Goal: Find specific page/section: Find specific page/section

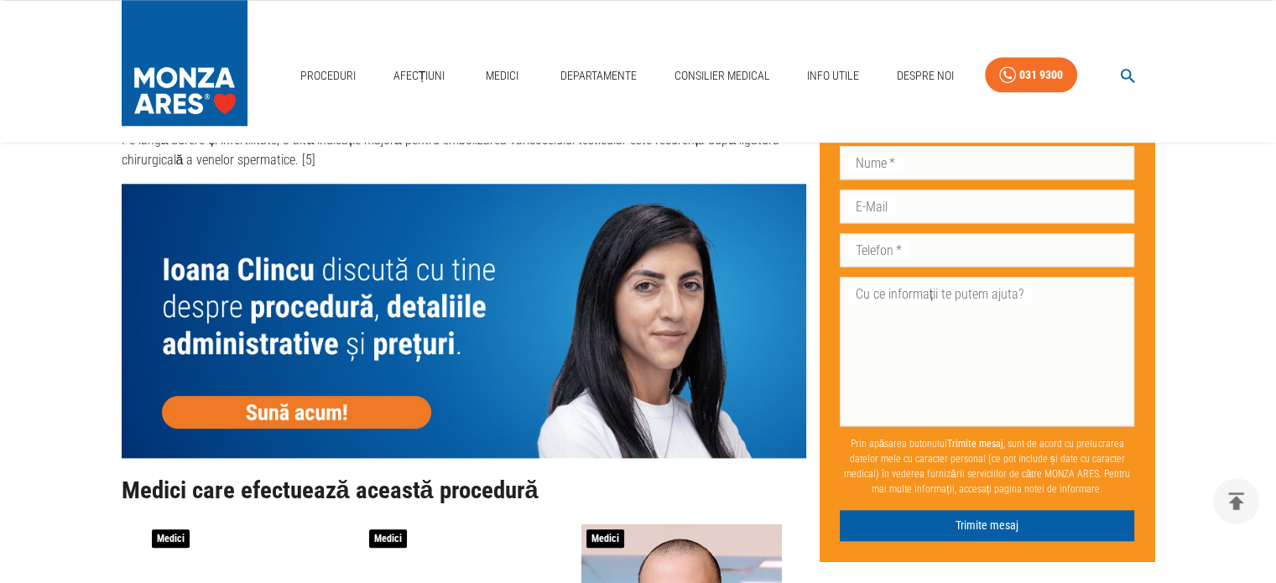
scroll to position [1678, 0]
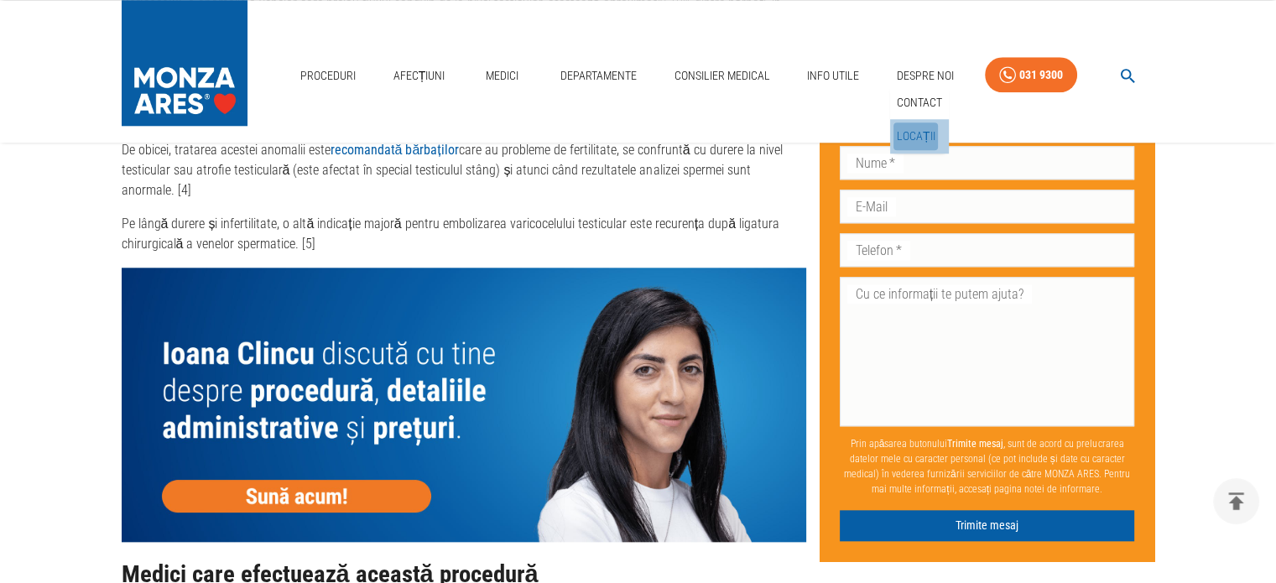
click at [923, 133] on link "Locații" at bounding box center [915, 136] width 45 height 28
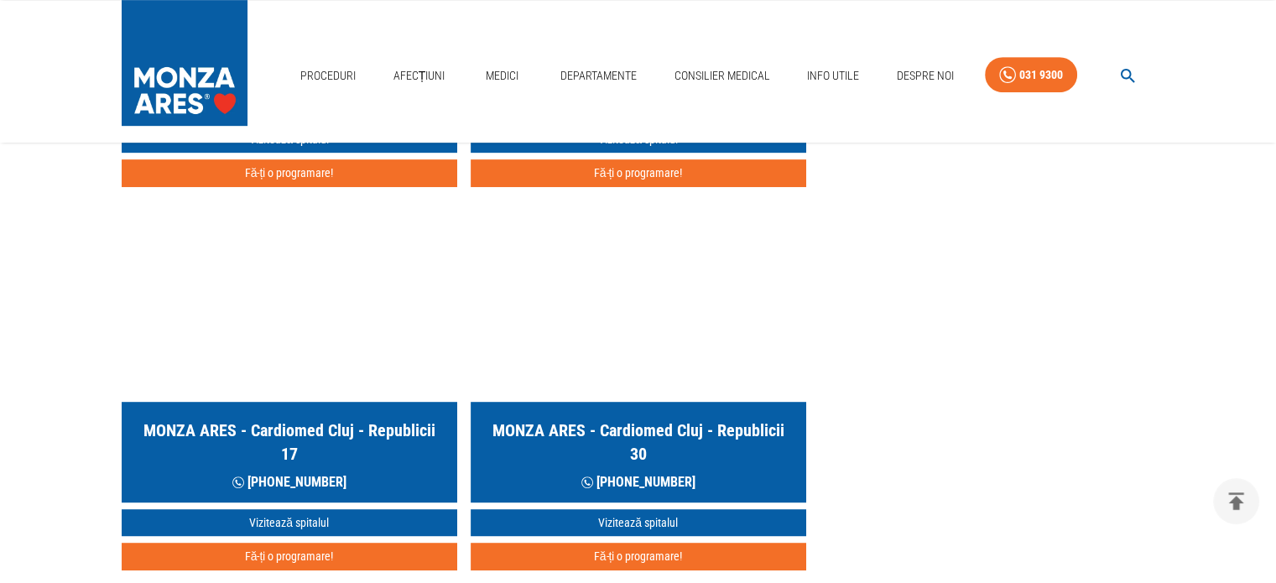
scroll to position [1007, 0]
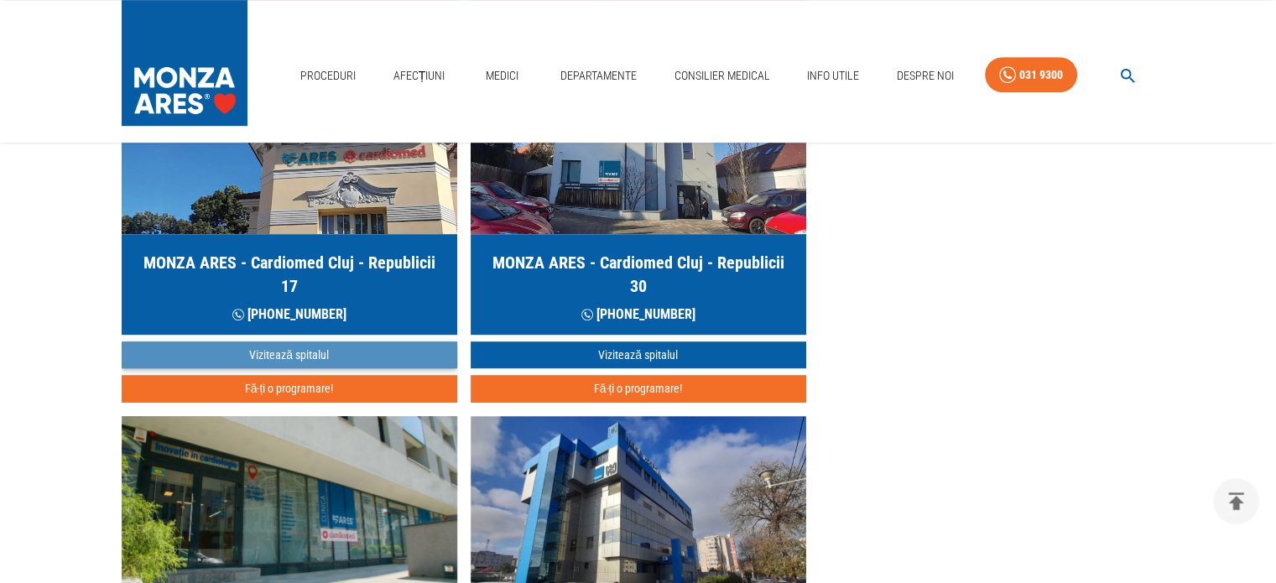
click at [275, 357] on link "Vizitează spitalul" at bounding box center [290, 355] width 336 height 28
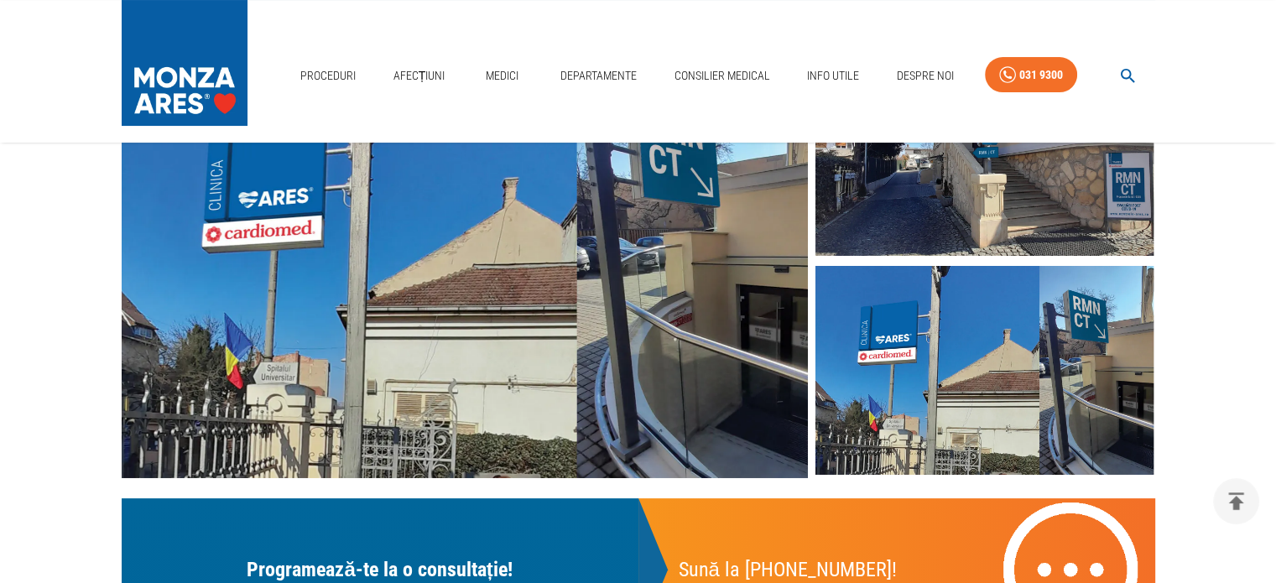
scroll to position [84, 0]
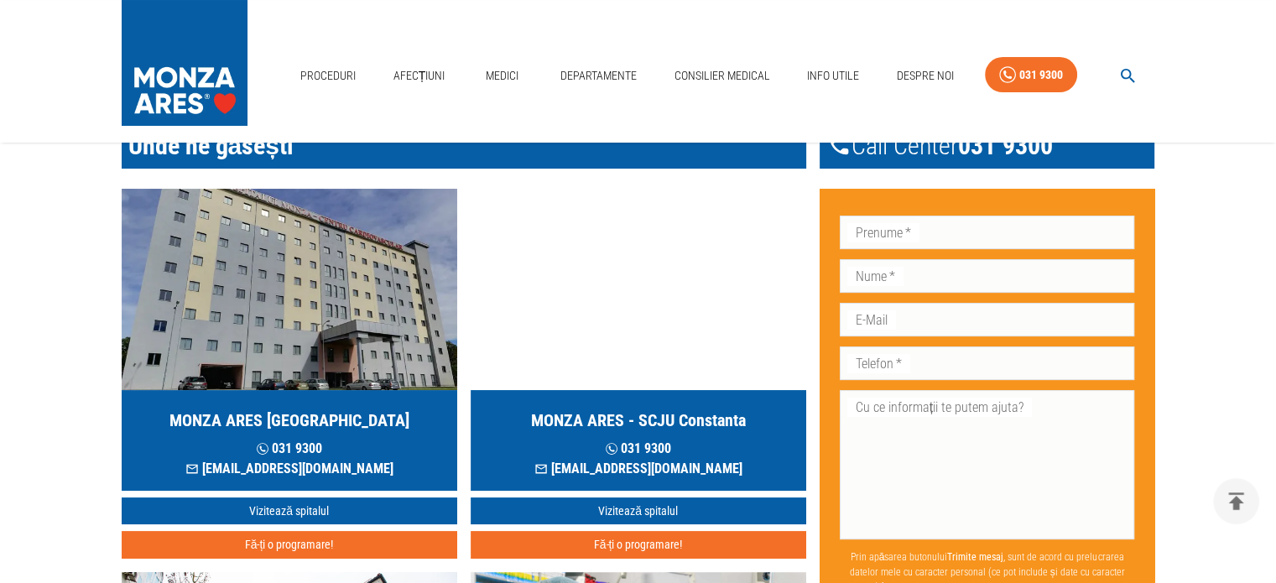
scroll to position [1007, 0]
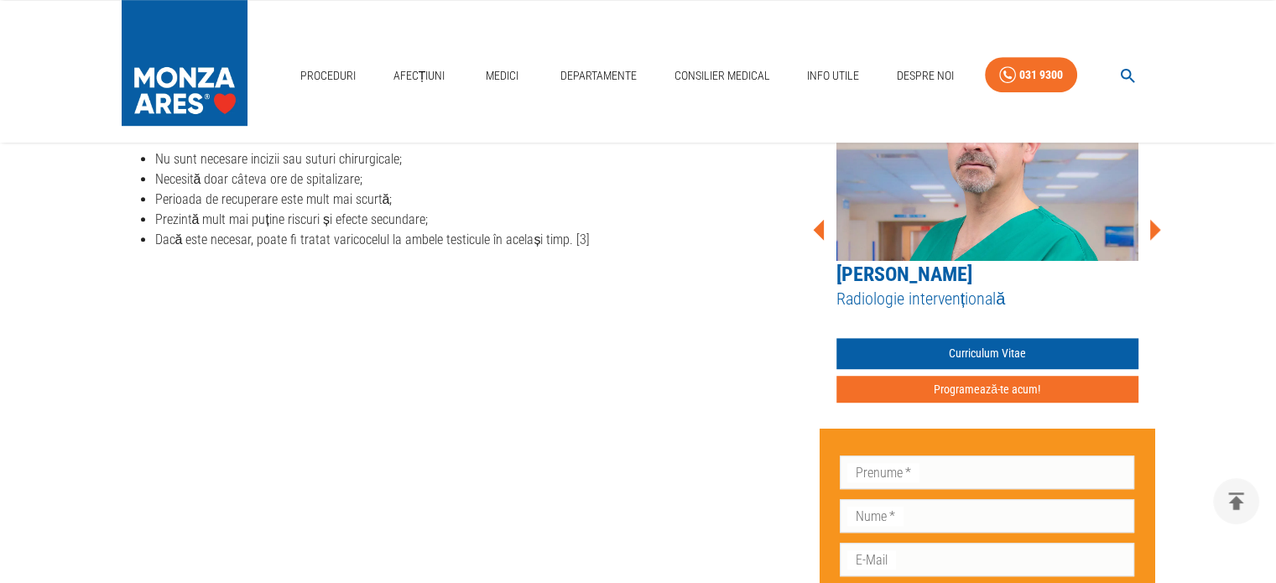
scroll to position [1678, 0]
